Goal: Task Accomplishment & Management: Complete application form

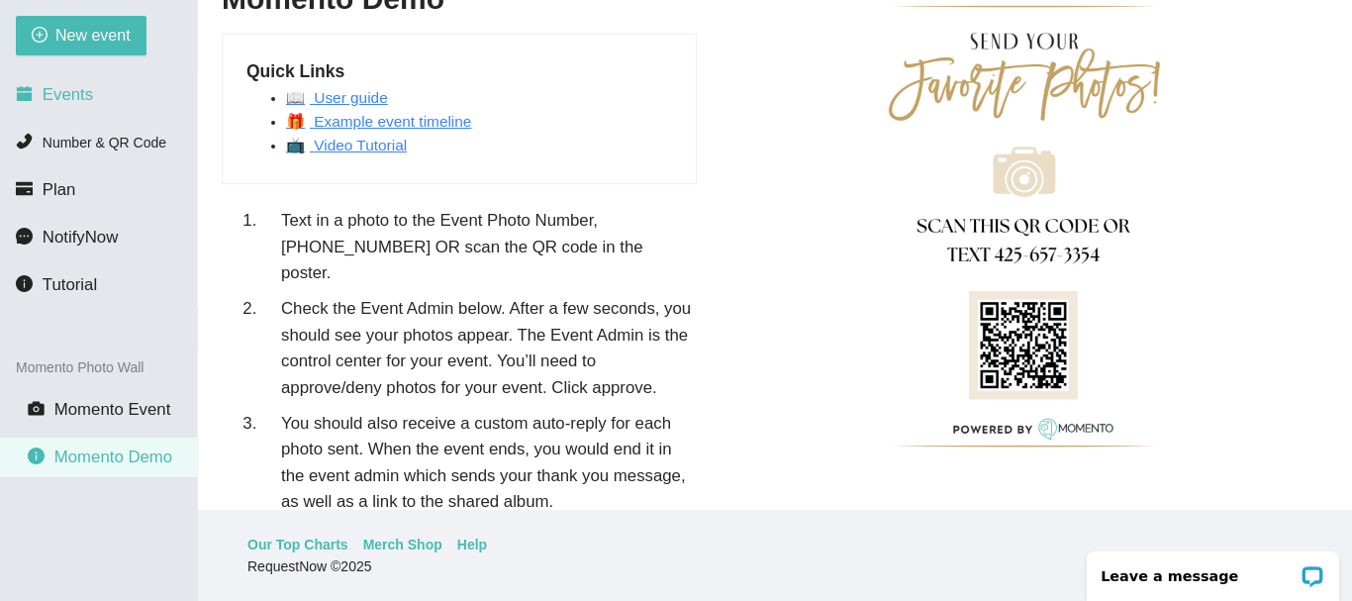
click at [63, 102] on span "Events" at bounding box center [68, 94] width 50 height 19
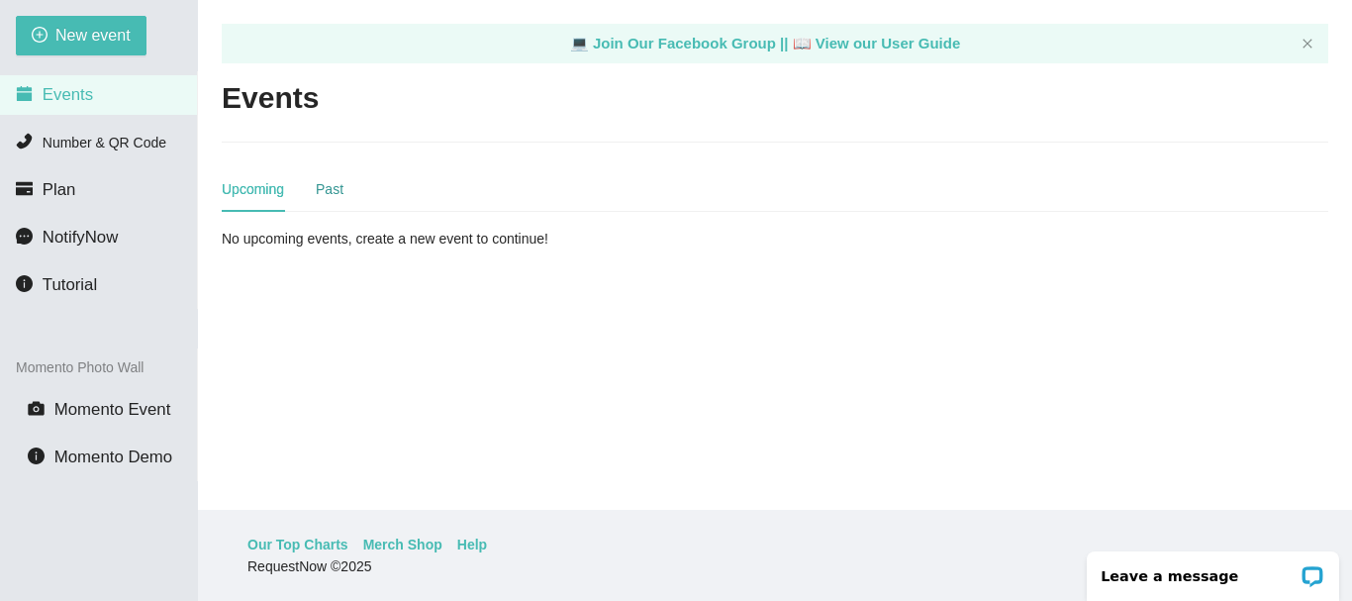
click at [324, 191] on div "Past" at bounding box center [330, 189] width 28 height 22
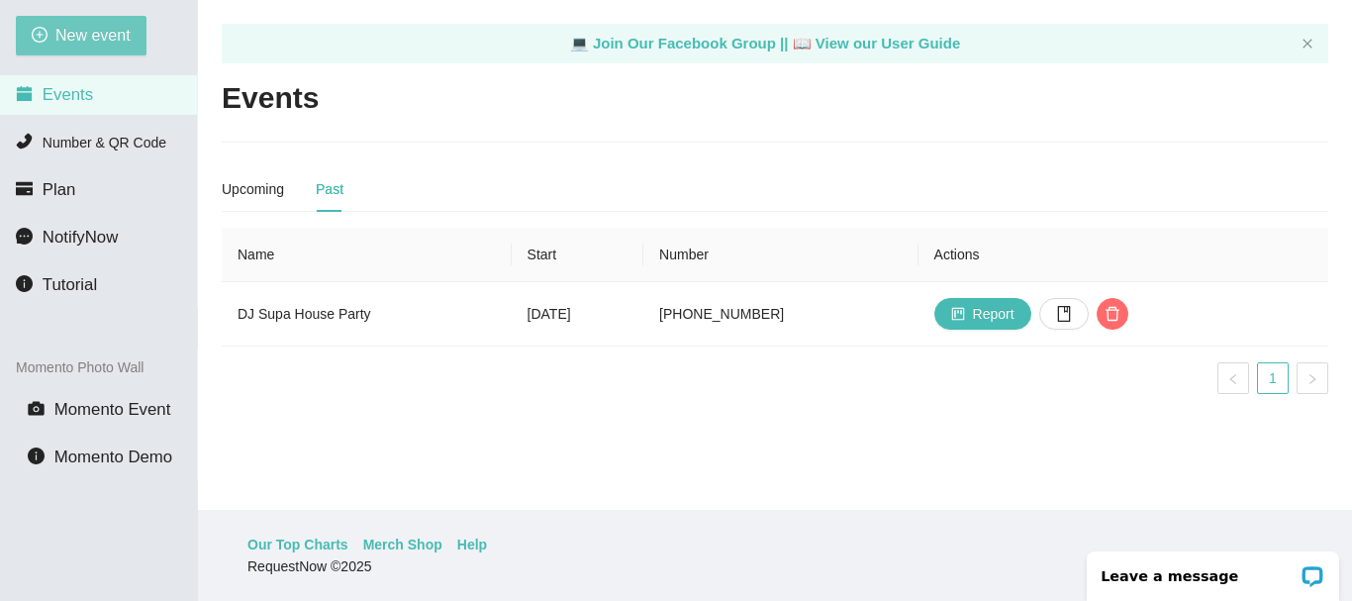
click at [62, 41] on span "New event" at bounding box center [92, 35] width 75 height 25
type textarea "[URL][DOMAIN_NAME]"
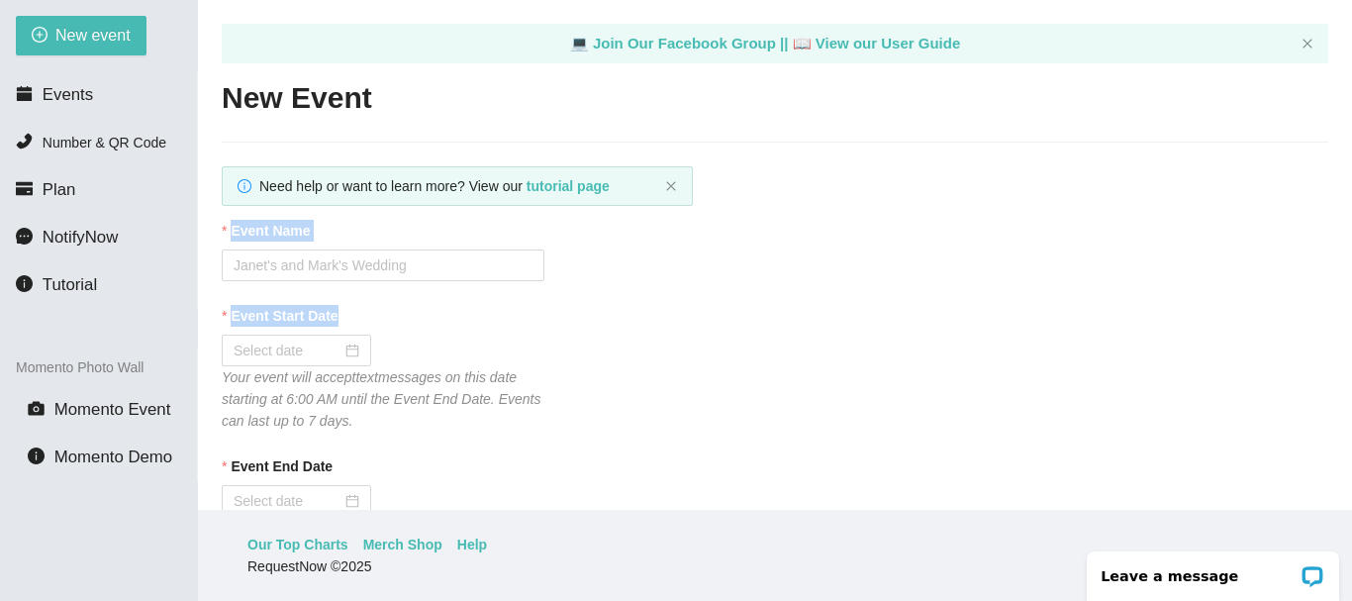
drag, startPoint x: 755, startPoint y: 399, endPoint x: 858, endPoint y: 205, distance: 219.6
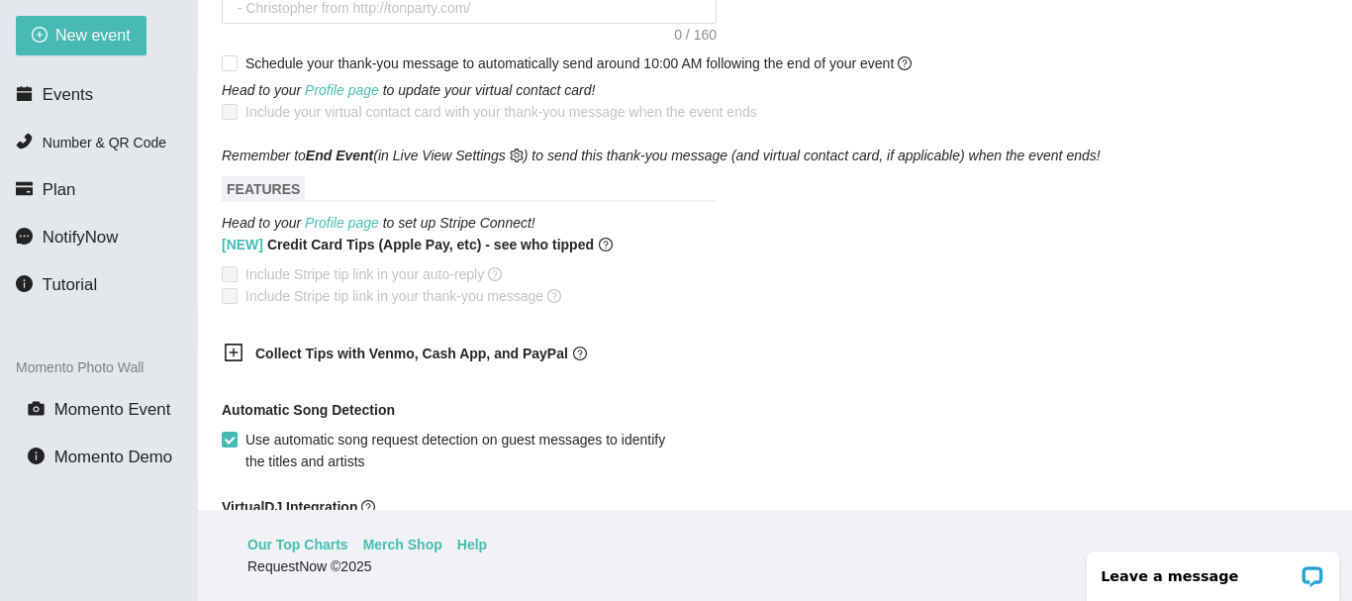
scroll to position [1187, 0]
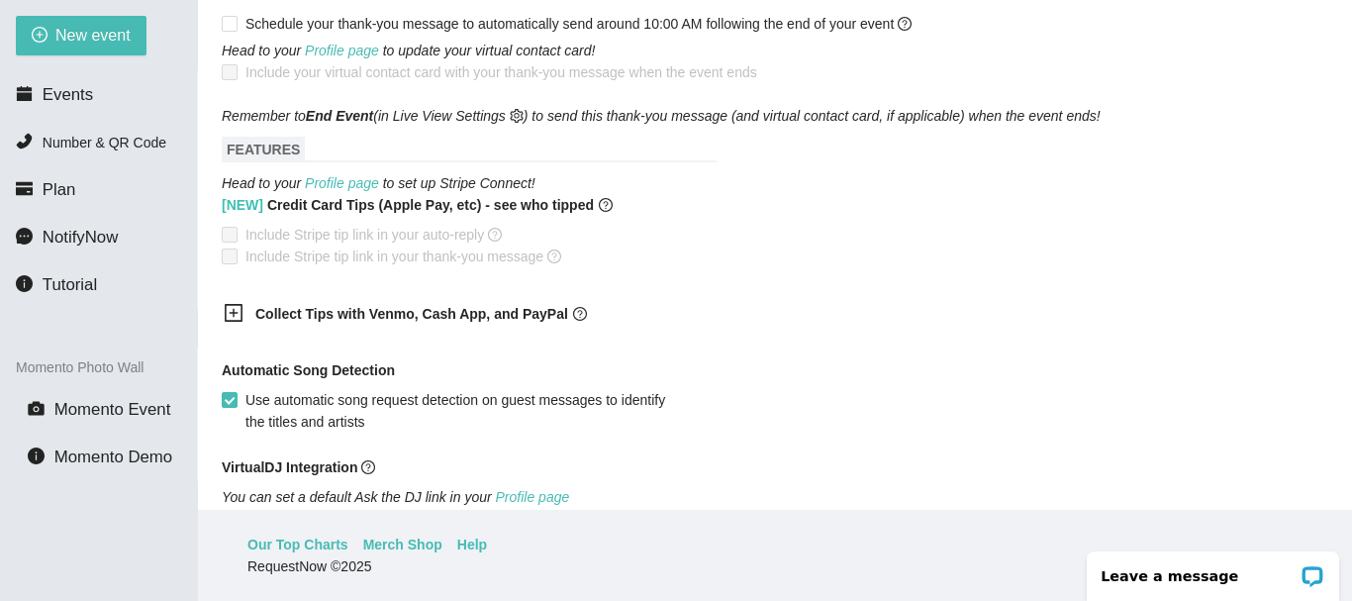
click at [237, 309] on icon "plus-square" at bounding box center [234, 313] width 9 height 9
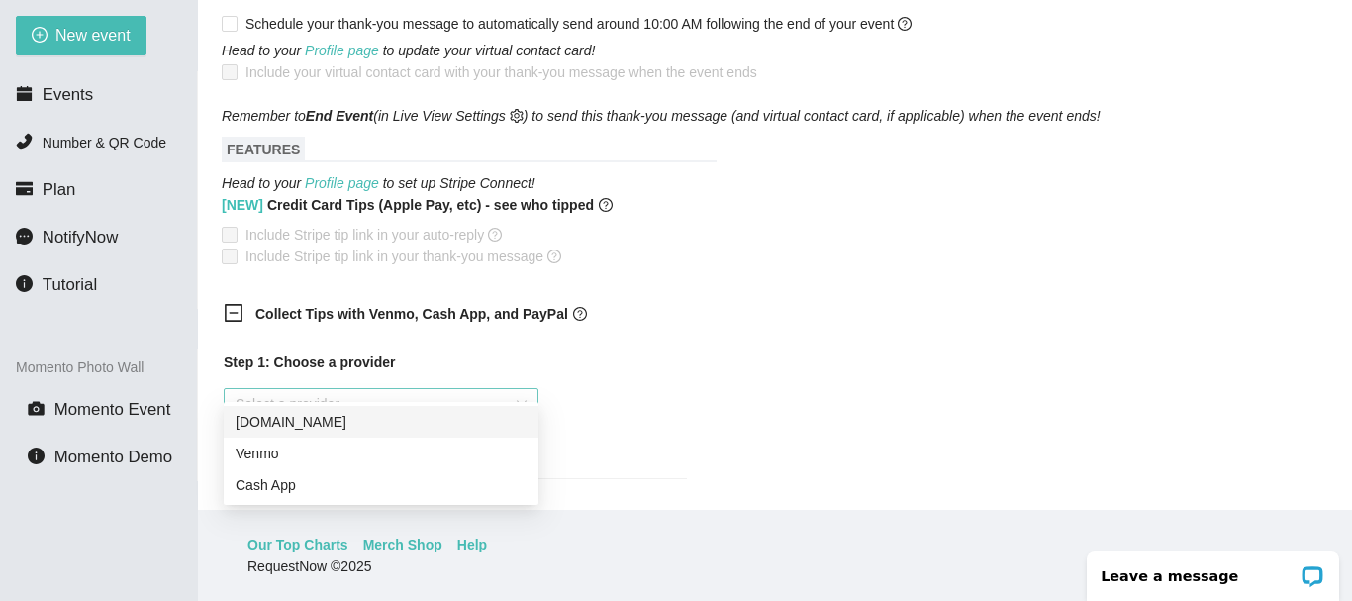
click at [517, 388] on div "Select a provider" at bounding box center [381, 404] width 315 height 32
click at [279, 486] on div "Cash App" at bounding box center [381, 485] width 291 height 22
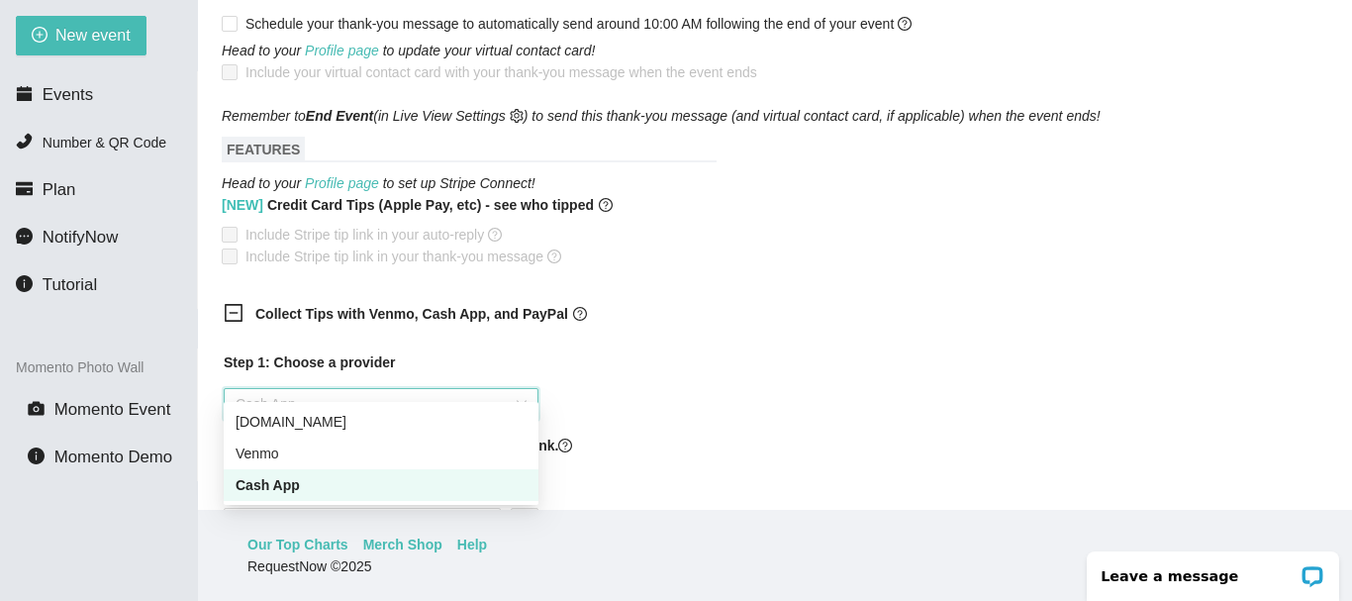
click at [271, 482] on div "Cash App" at bounding box center [381, 485] width 291 height 22
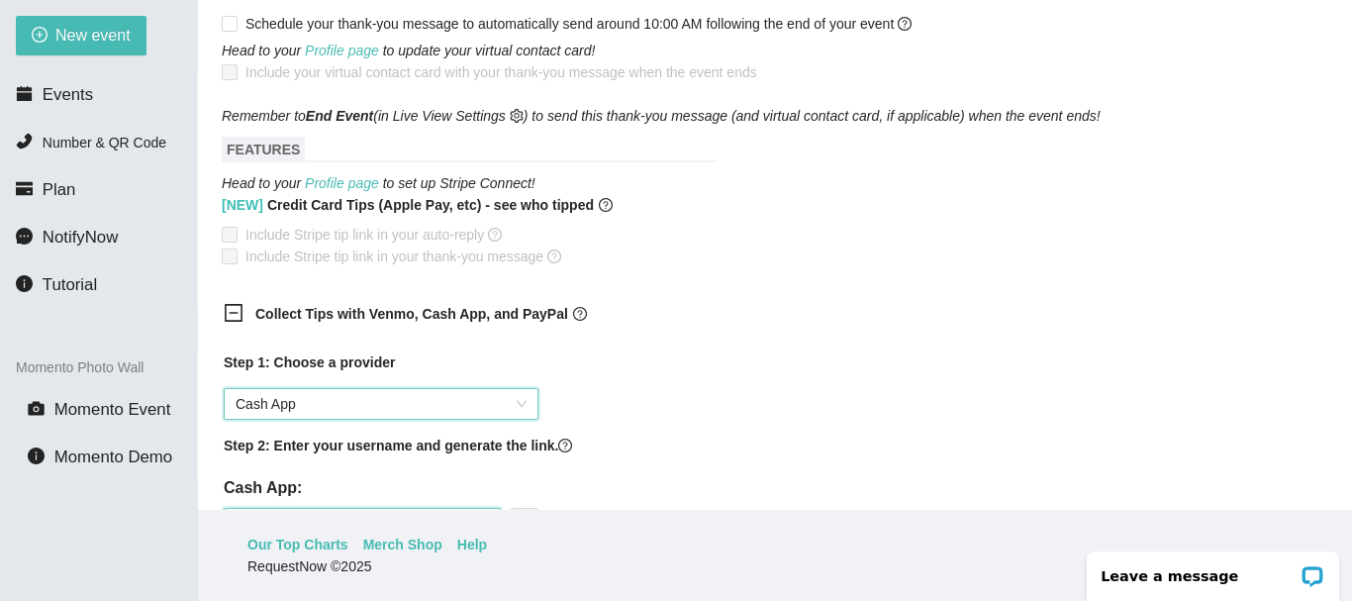
click at [302, 508] on input "text" at bounding box center [362, 524] width 277 height 32
drag, startPoint x: 1210, startPoint y: 267, endPoint x: 1189, endPoint y: 288, distance: 29.4
click at [1189, 288] on form "Event Name Event Start Date Your event will accept text messages on this date s…" at bounding box center [775, 53] width 1106 height 2042
click at [975, 556] on div "RequestNow © 2025" at bounding box center [772, 566] width 1050 height 22
click at [801, 463] on div "Collect Tips with Venmo, Cash App, and PayPal Step 1: Choose a provider Cash Ap…" at bounding box center [775, 455] width 1106 height 329
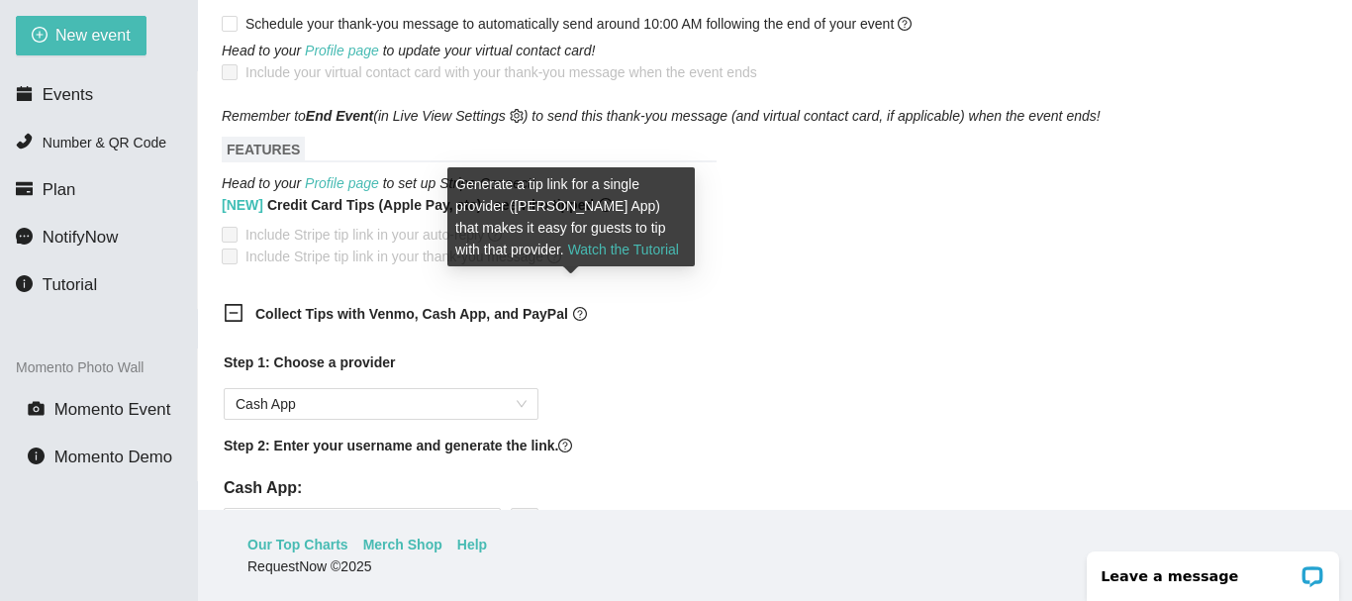
click at [577, 310] on icon "question-circle" at bounding box center [579, 314] width 5 height 8
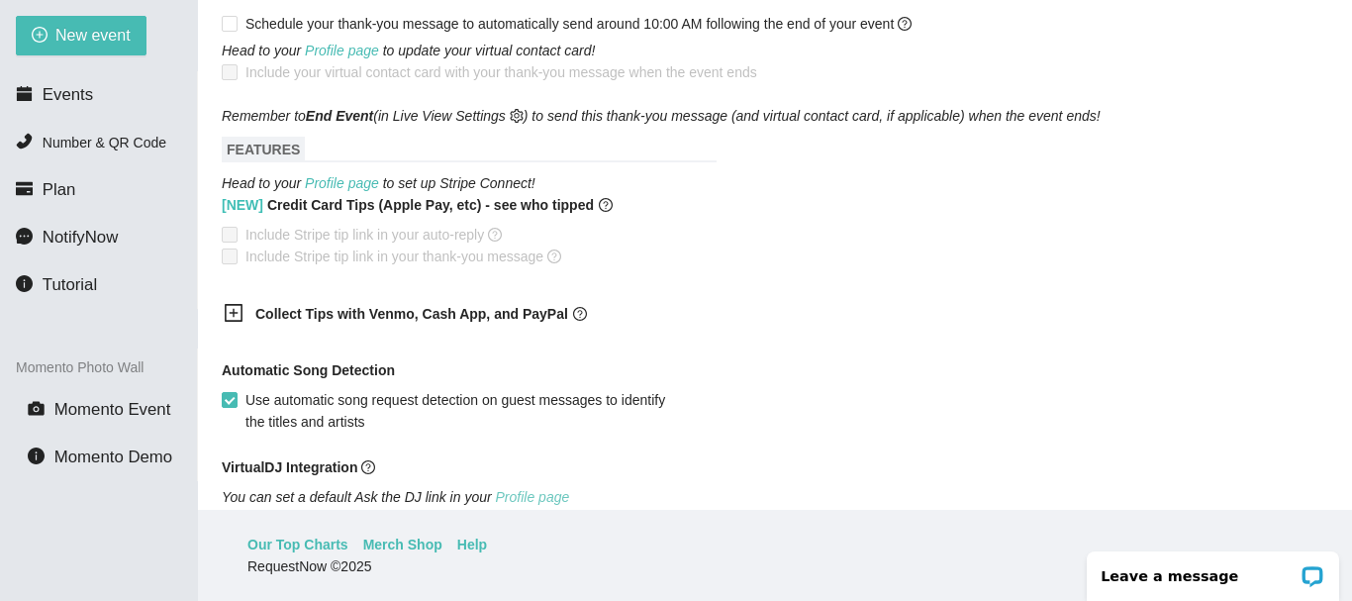
click at [516, 489] on link "Profile page" at bounding box center [533, 497] width 74 height 16
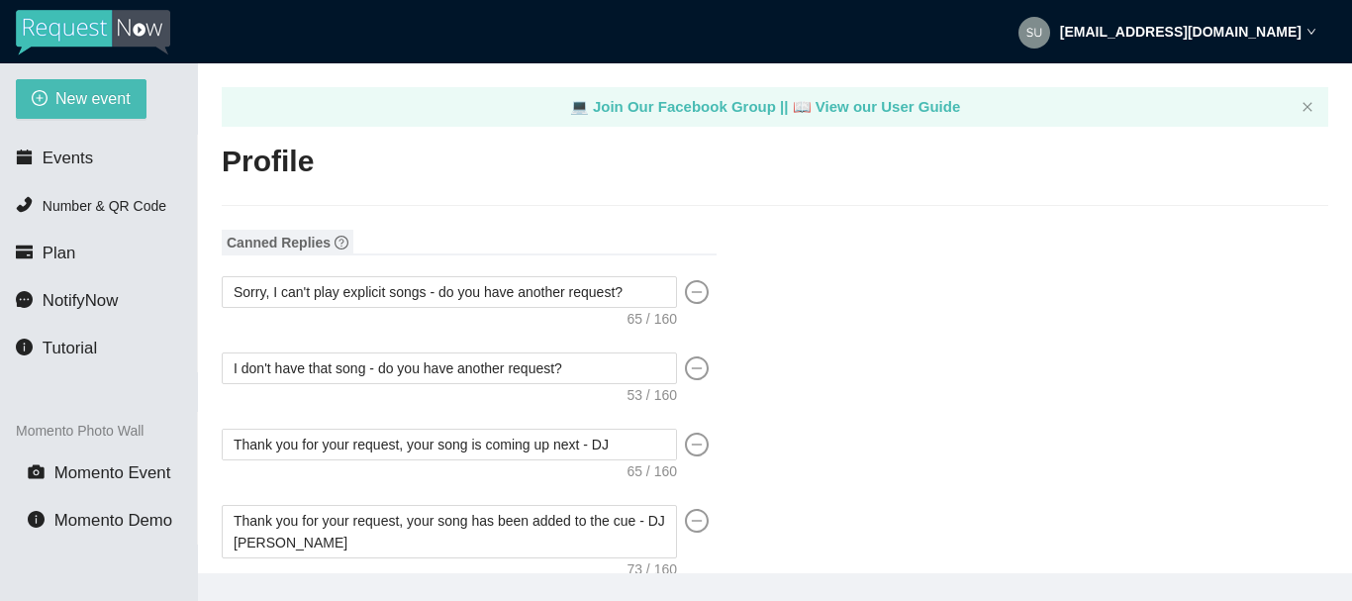
type input "DJ Supa Entertainment"
type input "DJ"
type input "(256) 654-7775"
type input "[EMAIL_ADDRESS][DOMAIN_NAME]"
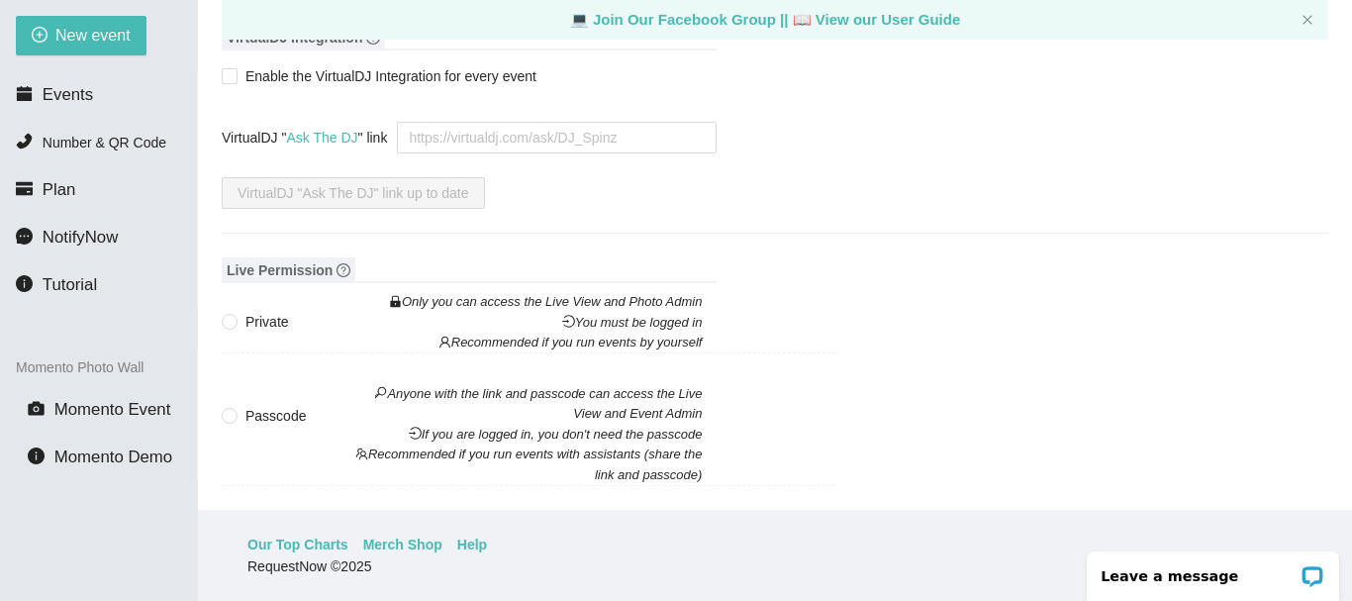
scroll to position [2242, 0]
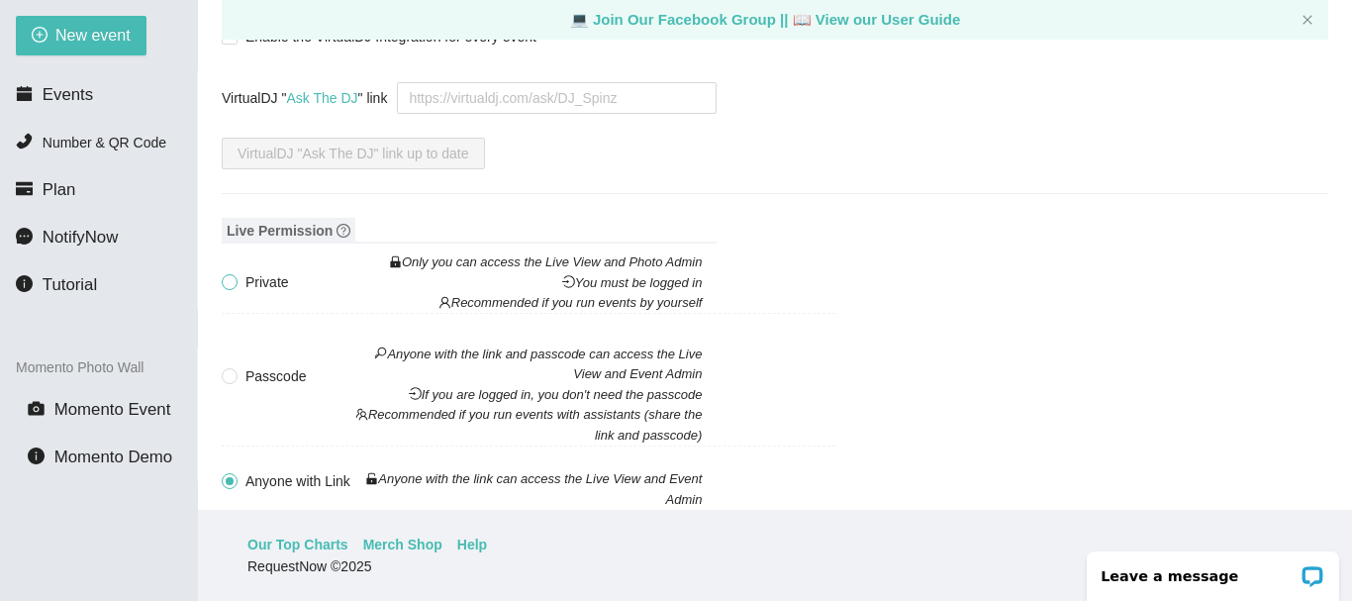
click at [227, 274] on span at bounding box center [230, 282] width 16 height 16
click at [228, 274] on input "Private Only you can access the Live View and Photo Admin You must be logged in…" at bounding box center [229, 281] width 14 height 14
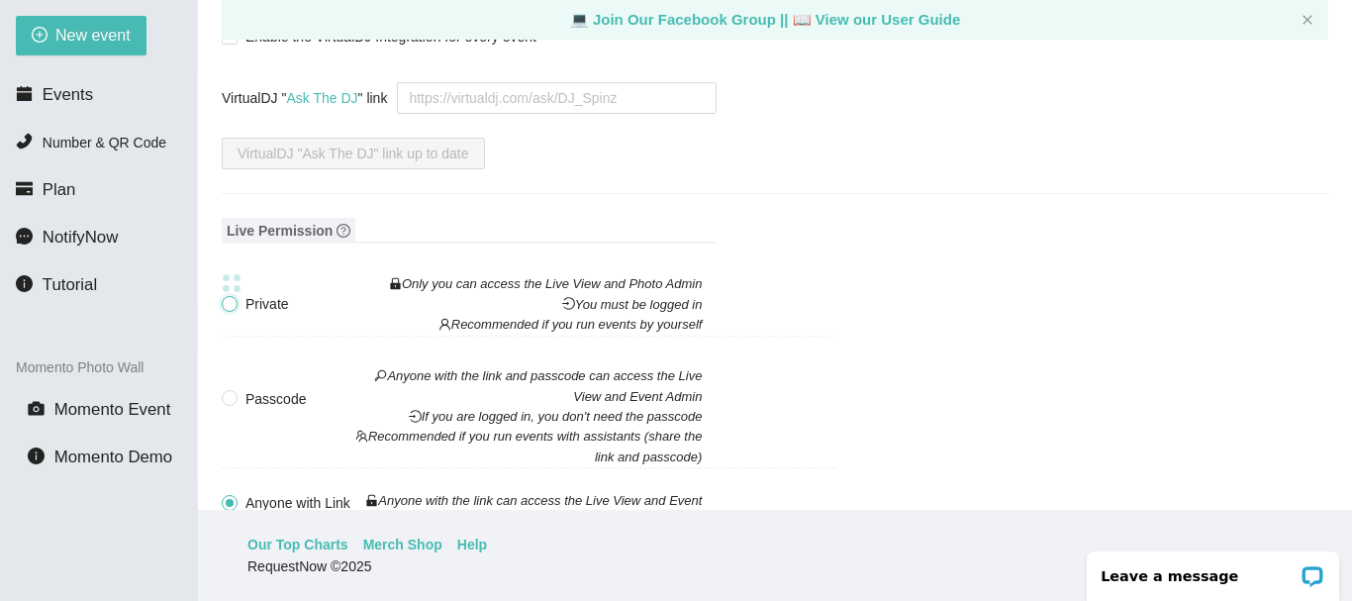
radio input "true"
radio input "false"
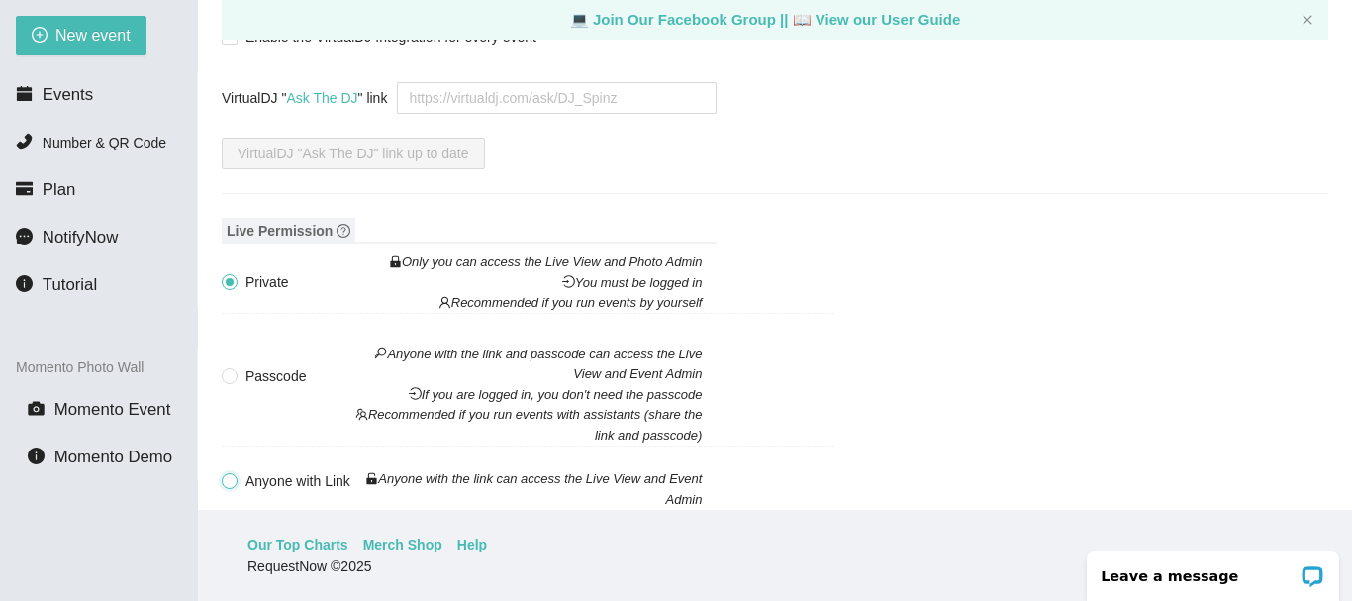
click at [222, 473] on input "Anyone with Link Anyone with the link can access the Live View and Event Admin" at bounding box center [229, 480] width 14 height 14
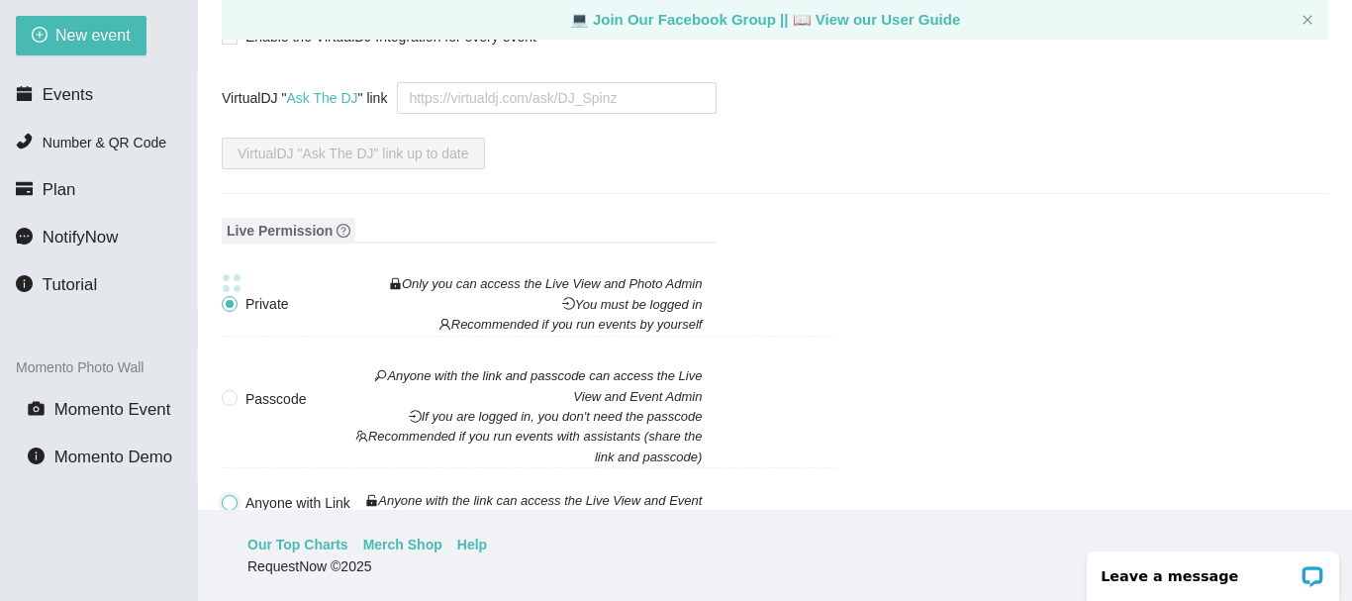
radio input "false"
radio input "true"
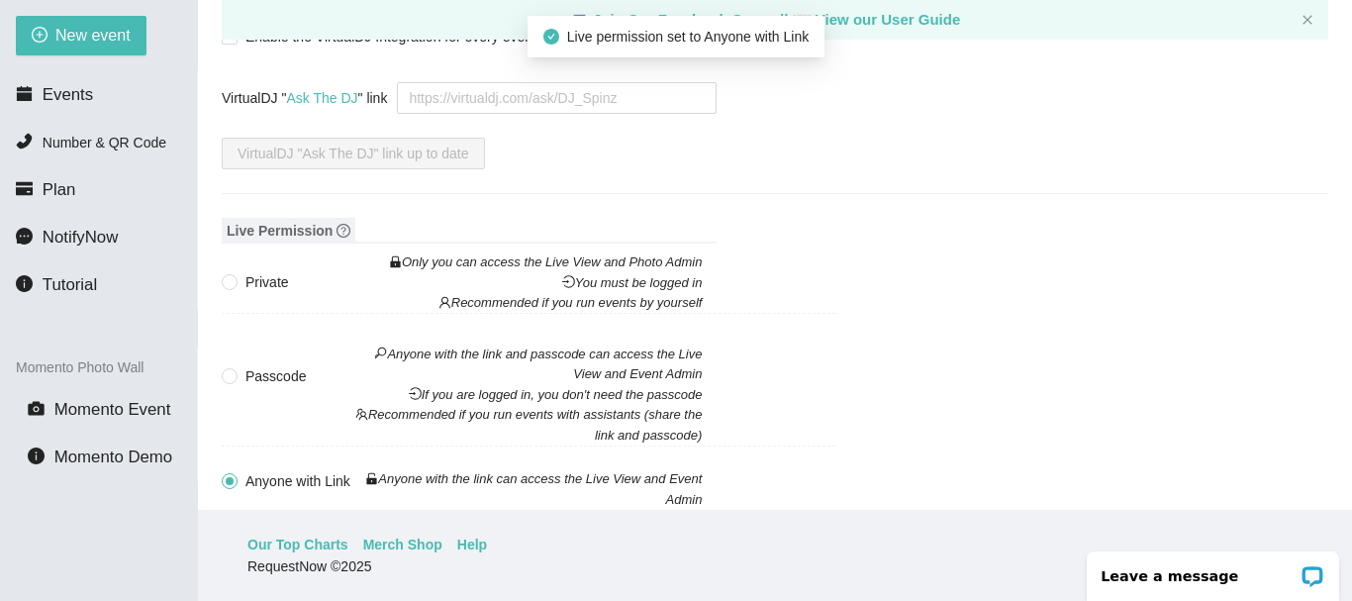
click at [222, 368] on input "Passcode Anyone with the link and passcode can access the Live View and Event A…" at bounding box center [229, 375] width 14 height 14
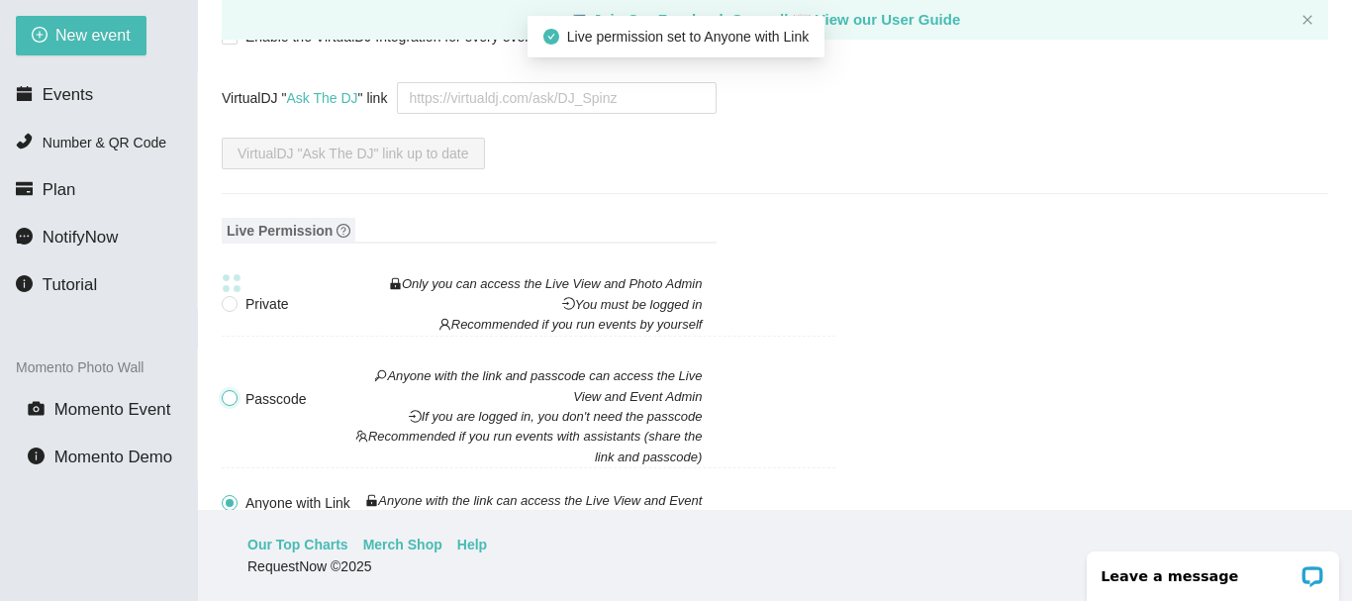
radio input "true"
radio input "false"
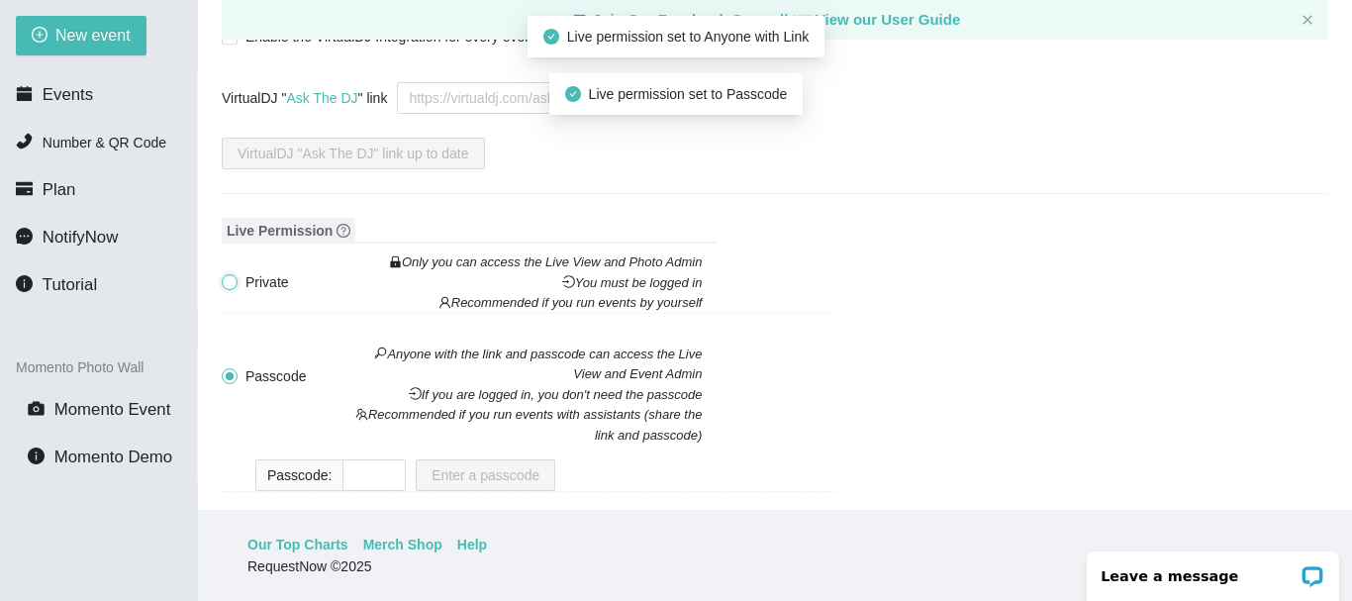
click at [222, 274] on input "Private Only you can access the Live View and Photo Admin You must be logged in…" at bounding box center [229, 281] width 14 height 14
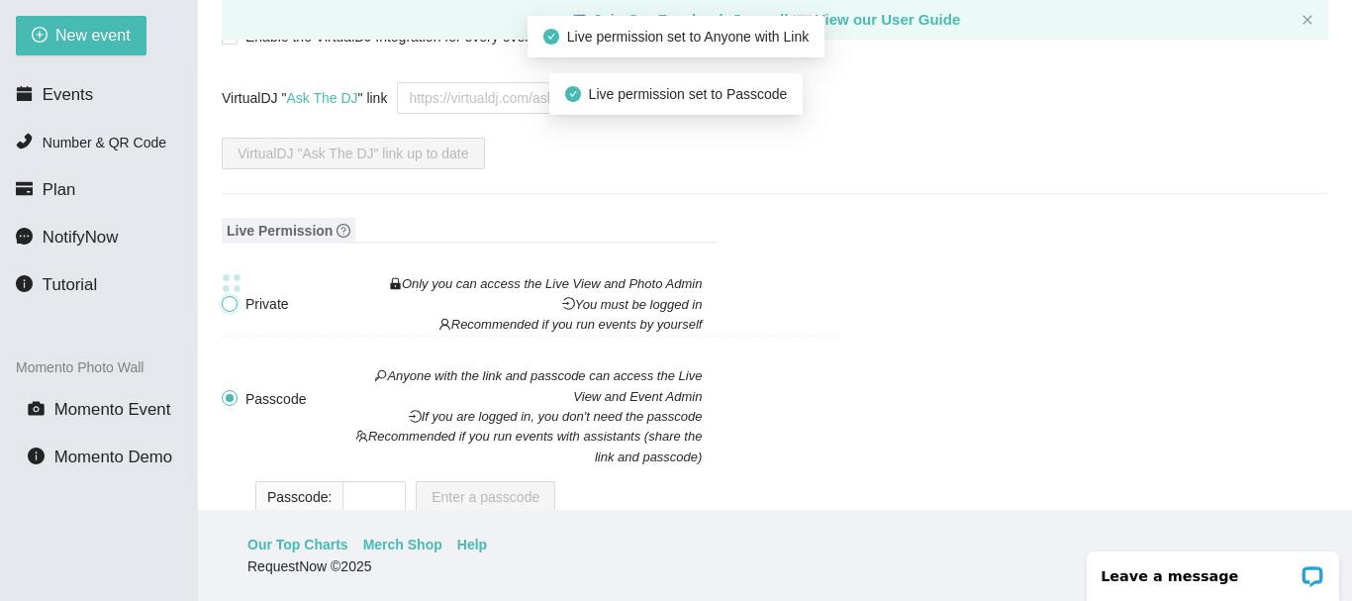
radio input "true"
radio input "false"
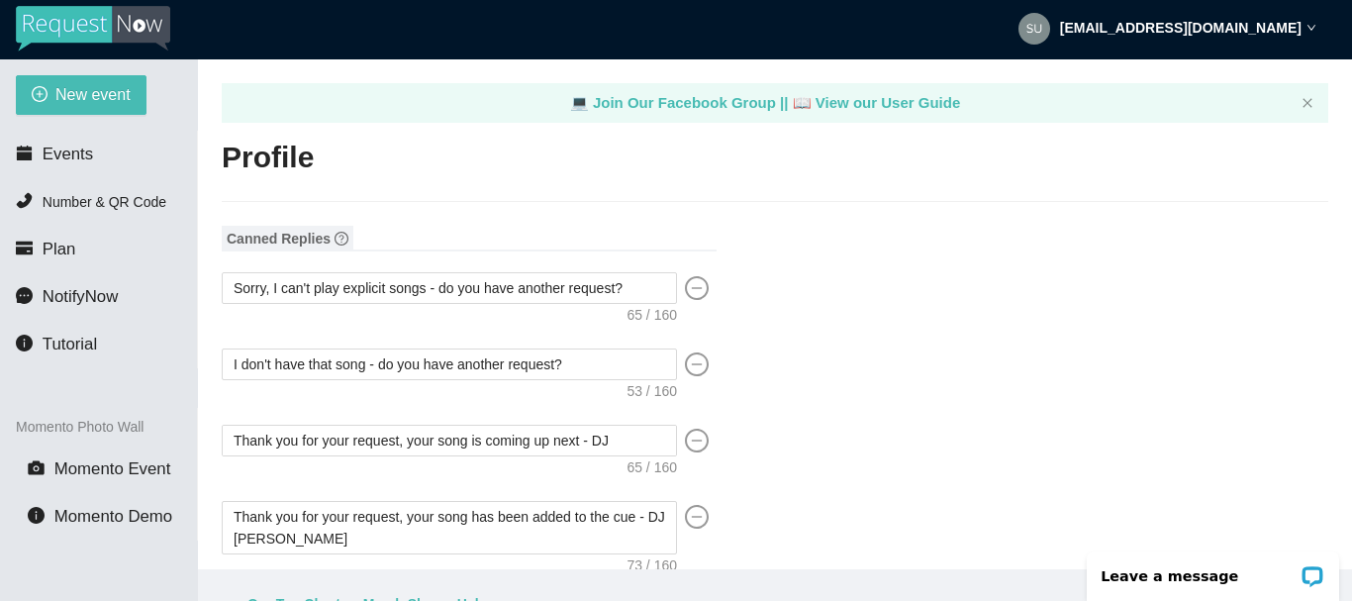
scroll to position [0, 0]
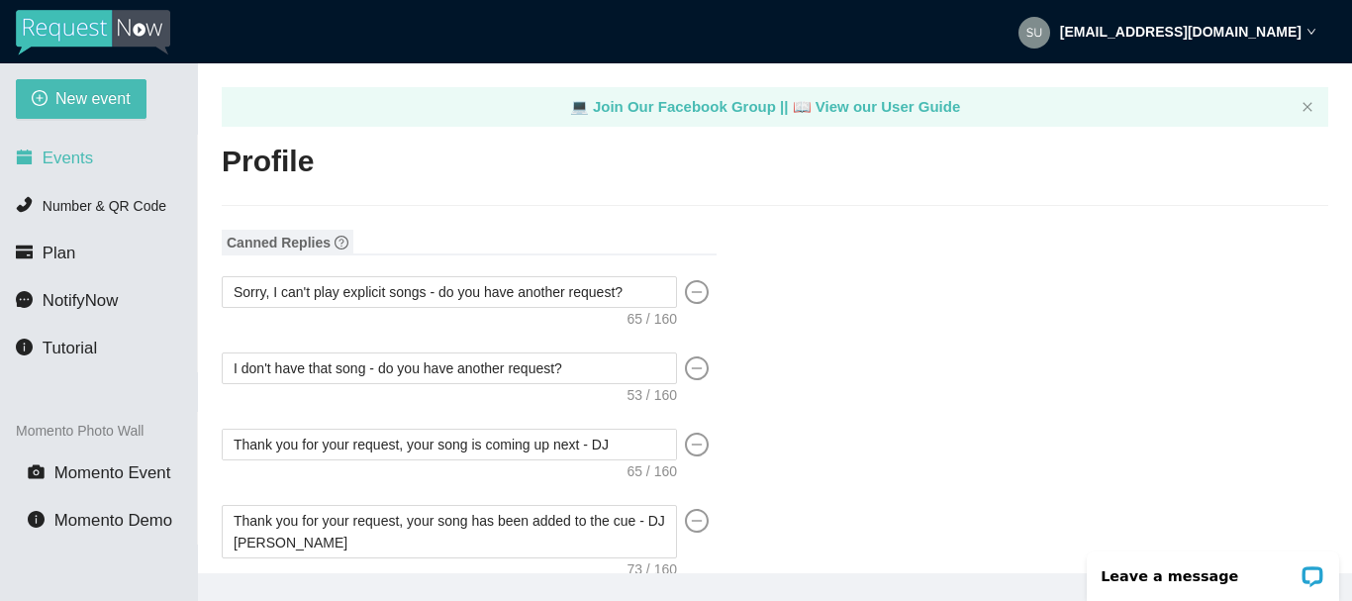
click at [66, 159] on span "Events" at bounding box center [68, 157] width 50 height 19
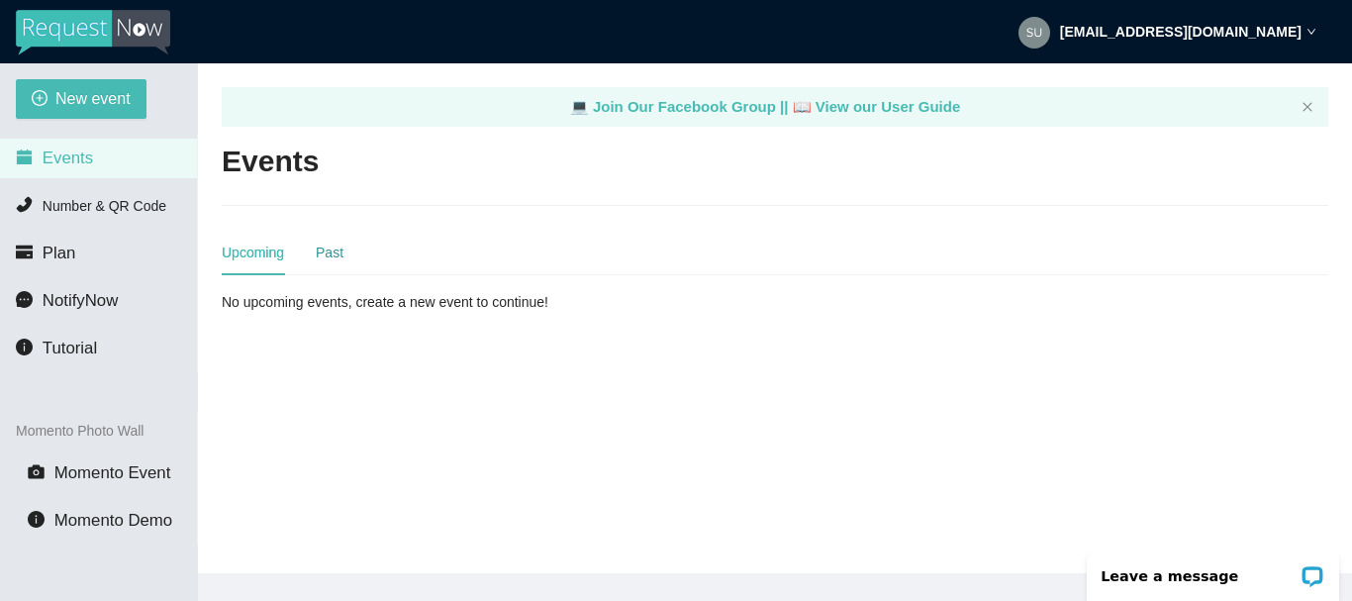
click at [340, 260] on div "Past" at bounding box center [330, 252] width 28 height 22
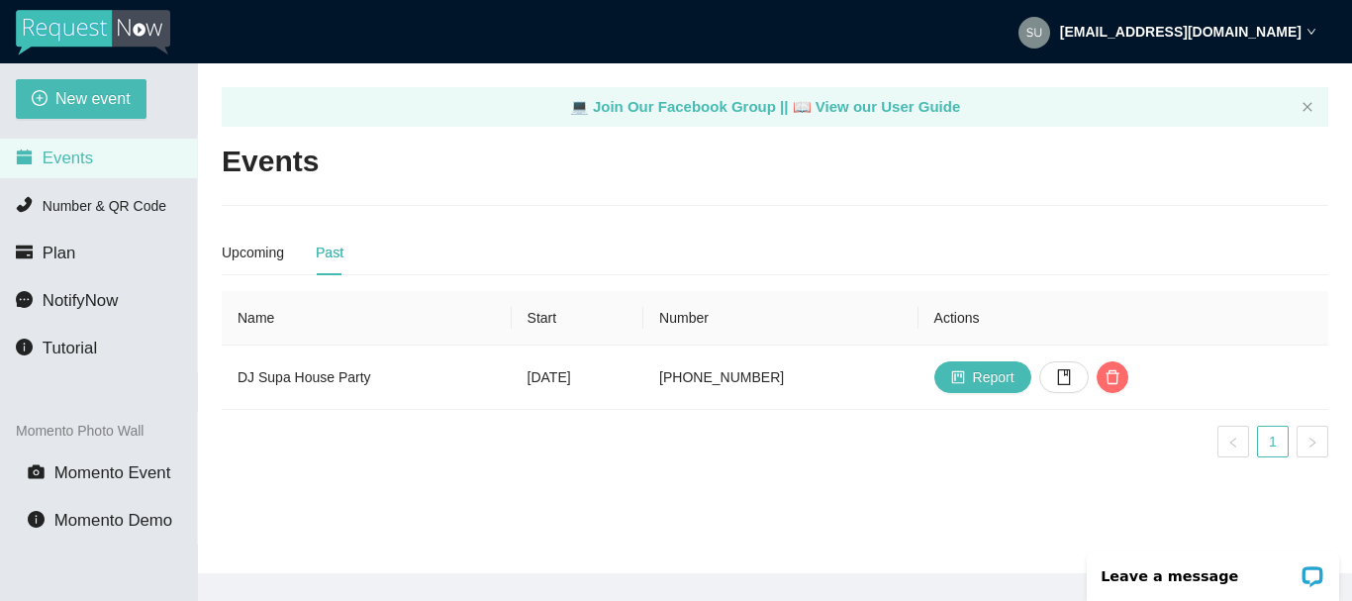
click at [1309, 34] on icon "down" at bounding box center [1311, 32] width 10 height 10
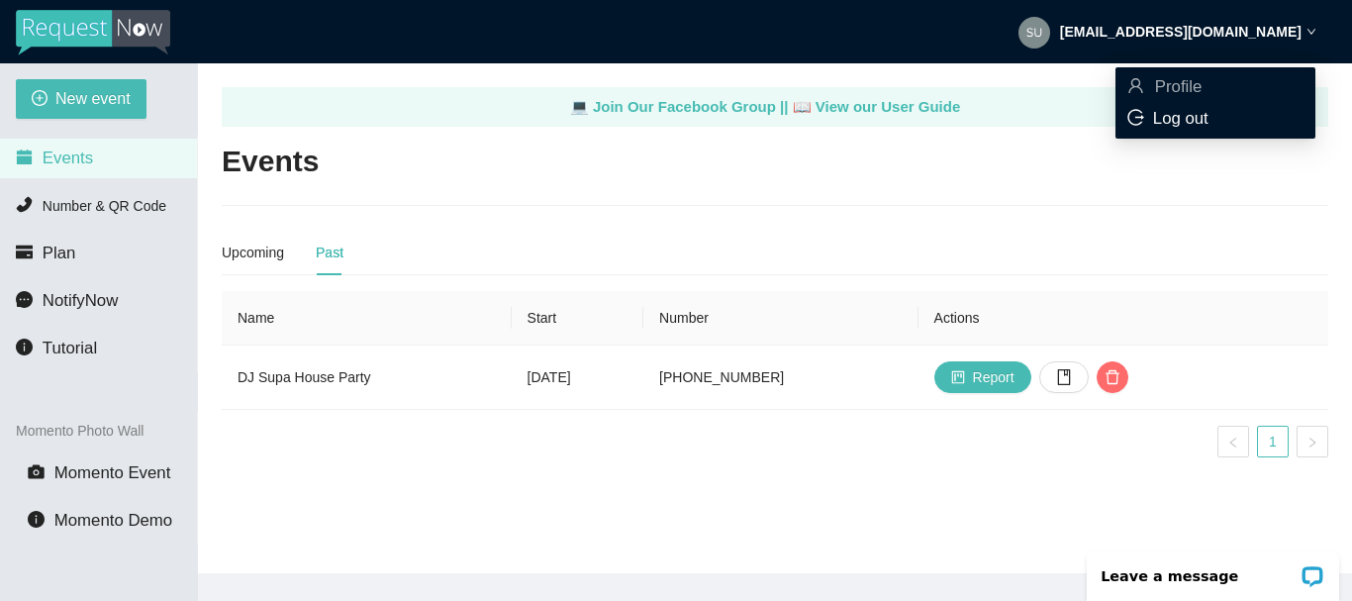
click at [1183, 124] on span "Log out" at bounding box center [1180, 118] width 55 height 19
